Goal: Information Seeking & Learning: Find specific fact

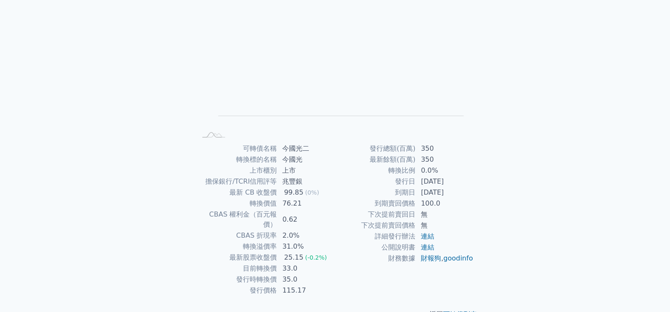
scroll to position [79, 0]
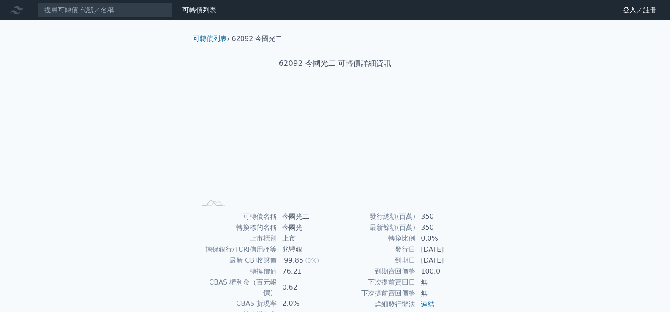
scroll to position [79, 0]
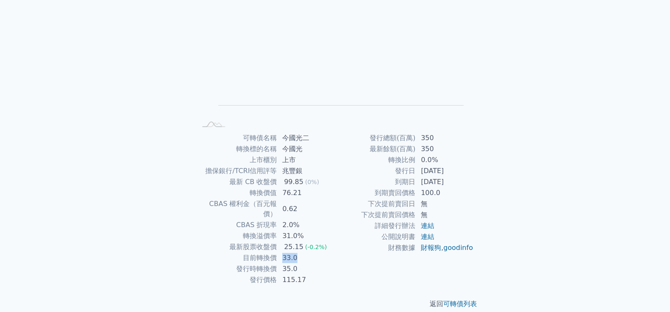
drag, startPoint x: 283, startPoint y: 252, endPoint x: 298, endPoint y: 251, distance: 14.8
click at [298, 252] on td "33.0" at bounding box center [306, 257] width 58 height 11
drag, startPoint x: 281, startPoint y: 263, endPoint x: 294, endPoint y: 260, distance: 13.8
click at [294, 263] on td "35.0" at bounding box center [306, 268] width 58 height 11
